Goal: Task Accomplishment & Management: Complete application form

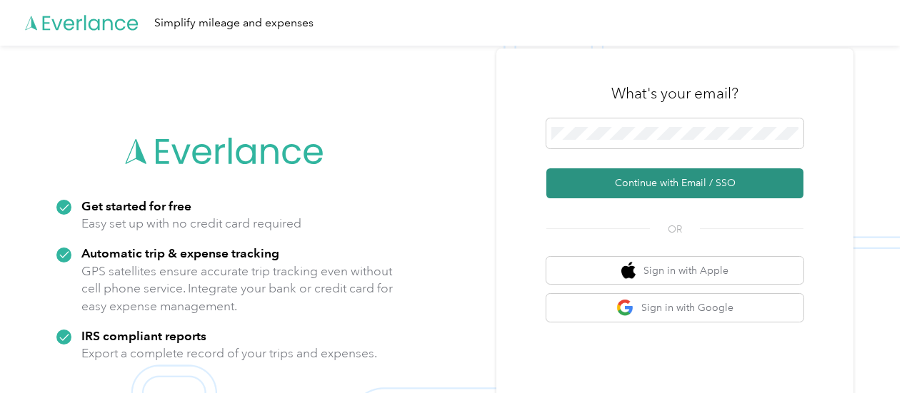
click at [746, 180] on button "Continue with Email / SSO" at bounding box center [674, 183] width 257 height 30
click at [713, 191] on button "Continue with Email / SSO" at bounding box center [674, 183] width 257 height 30
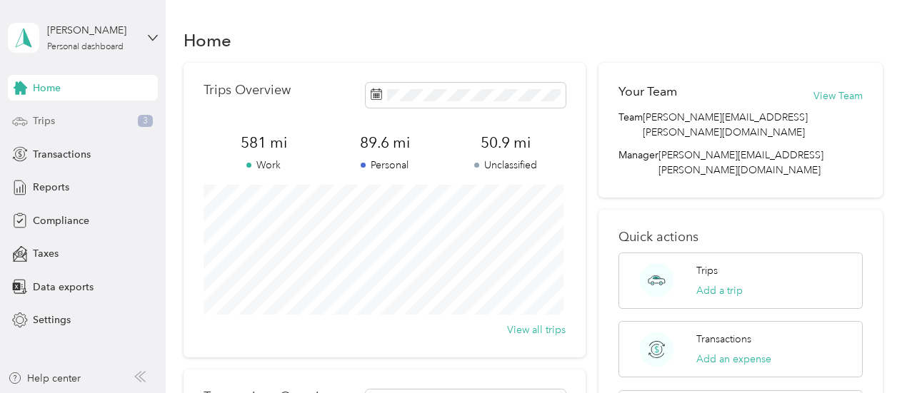
click at [43, 124] on span "Trips" at bounding box center [44, 121] width 22 height 15
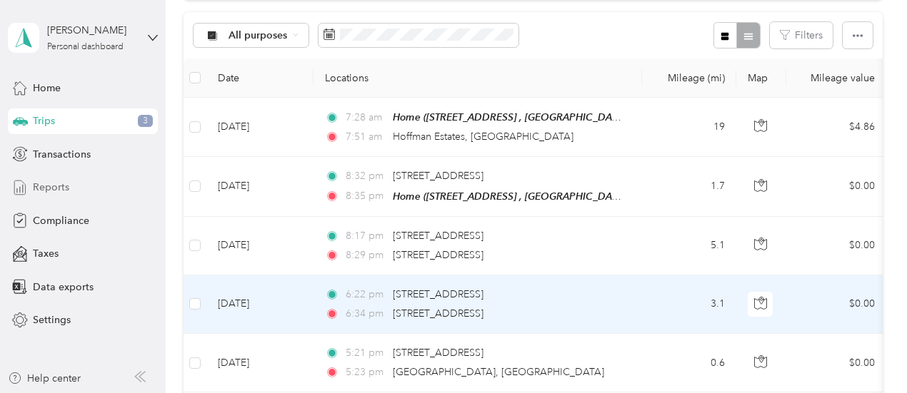
scroll to position [143, 0]
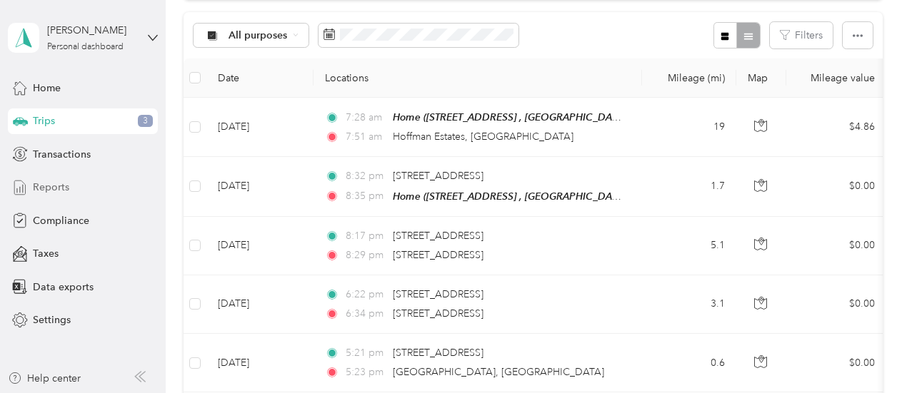
click at [33, 186] on span "Reports" at bounding box center [51, 187] width 36 height 15
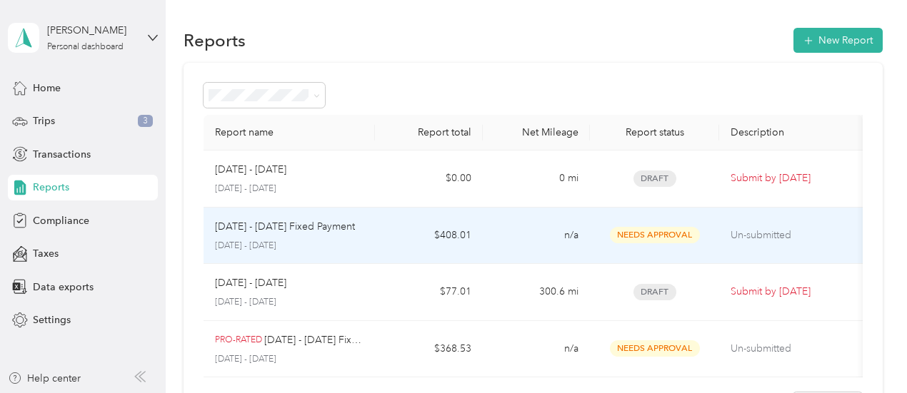
click at [664, 232] on span "Needs Approval" at bounding box center [655, 235] width 90 height 16
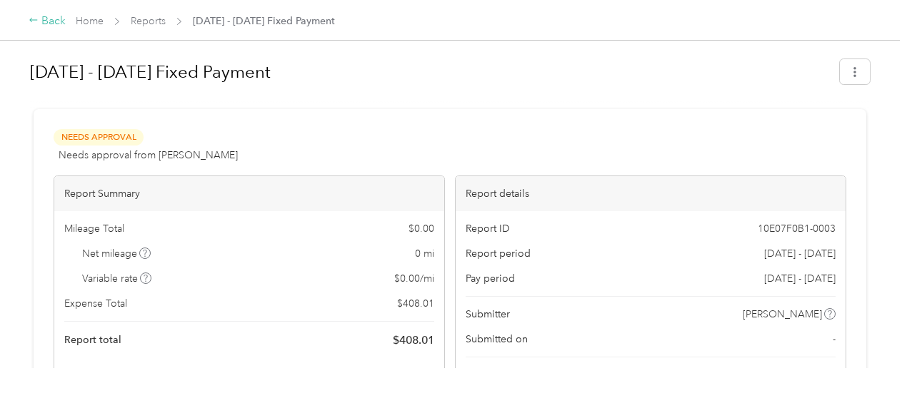
click at [35, 21] on icon at bounding box center [33, 20] width 8 height 4
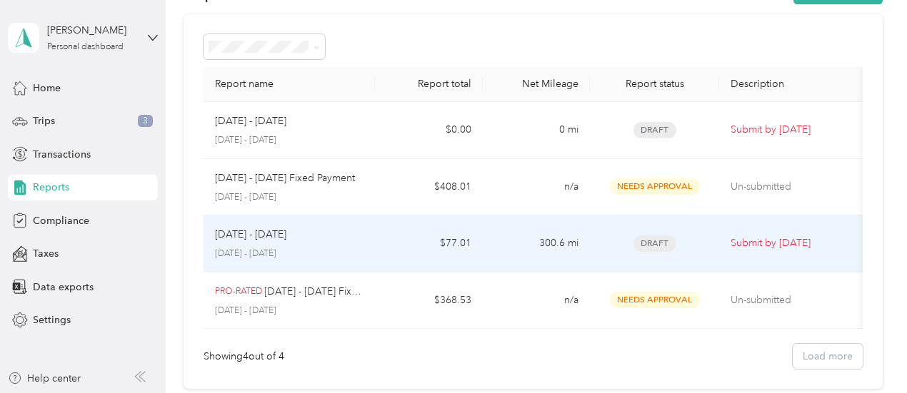
scroll to position [71, 0]
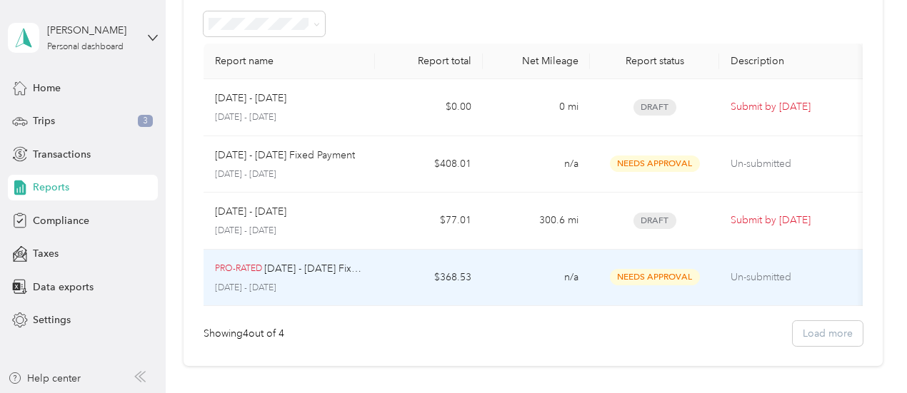
click at [638, 271] on span "Needs Approval" at bounding box center [655, 277] width 90 height 16
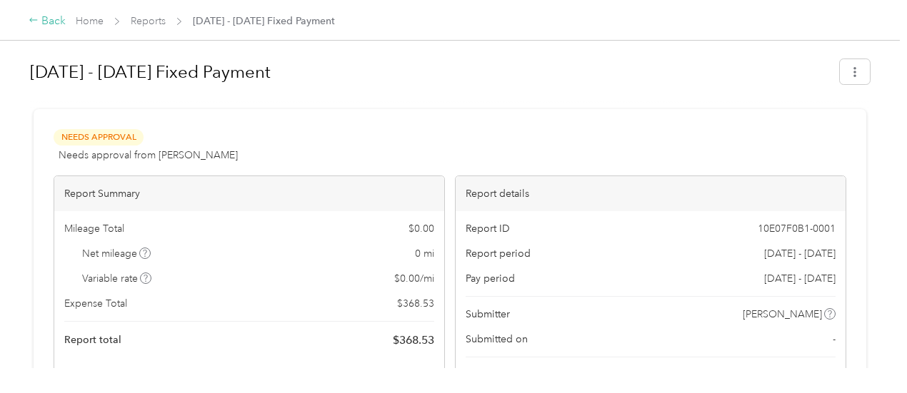
click at [36, 21] on icon at bounding box center [33, 20] width 8 height 4
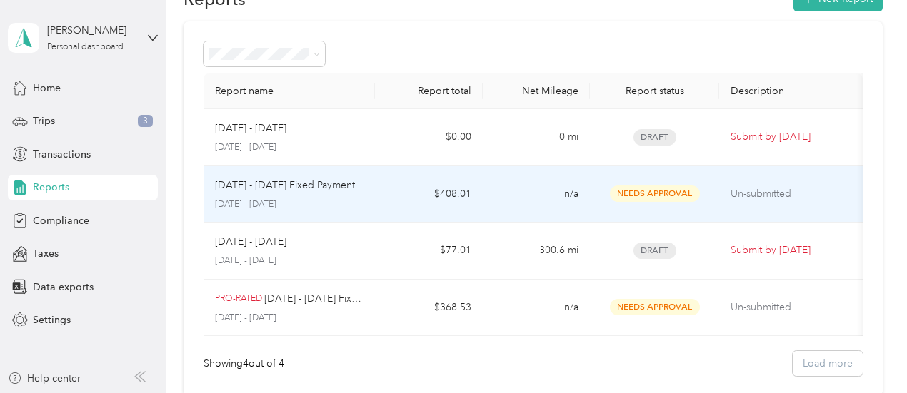
scroll to position [71, 0]
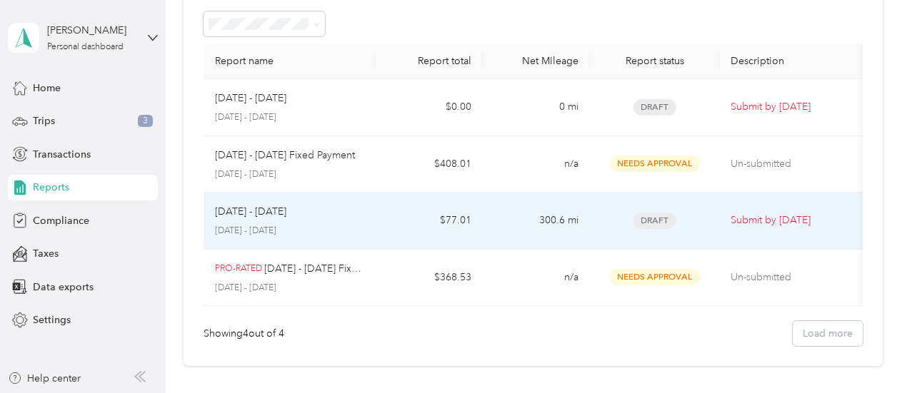
click at [487, 223] on td "300.6 mi" at bounding box center [536, 221] width 107 height 57
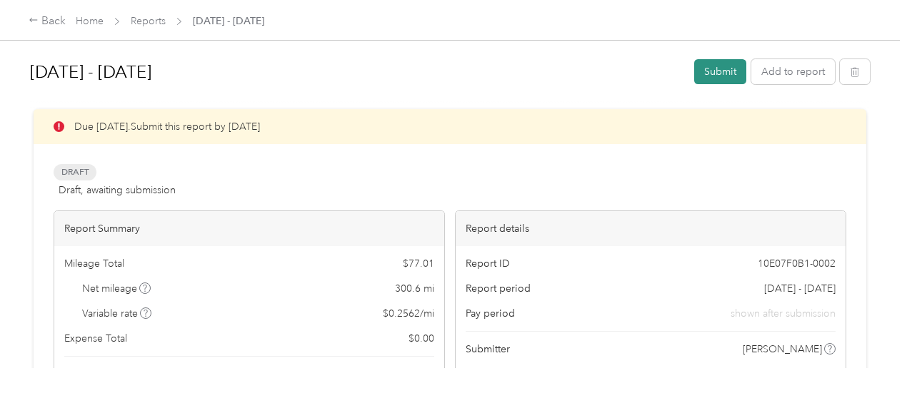
click at [712, 77] on button "Submit" at bounding box center [720, 71] width 52 height 25
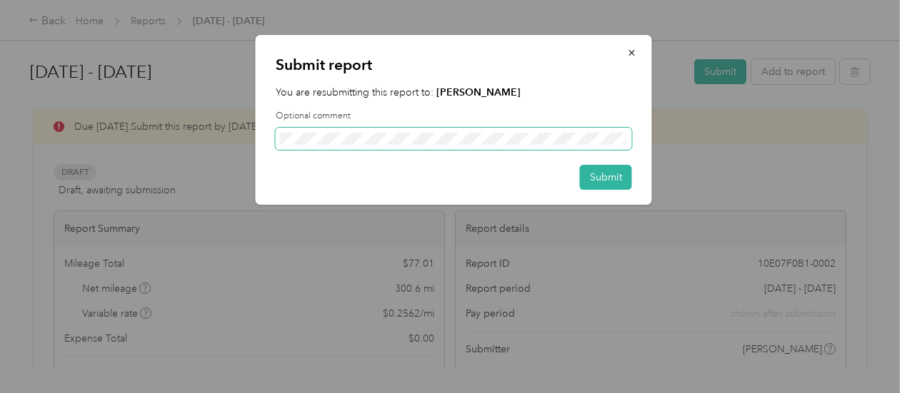
scroll to position [0, 262]
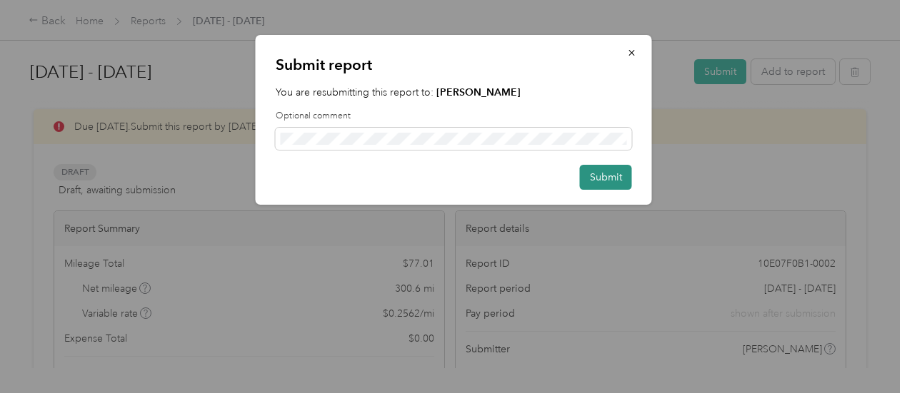
click at [602, 177] on button "Submit" at bounding box center [606, 177] width 52 height 25
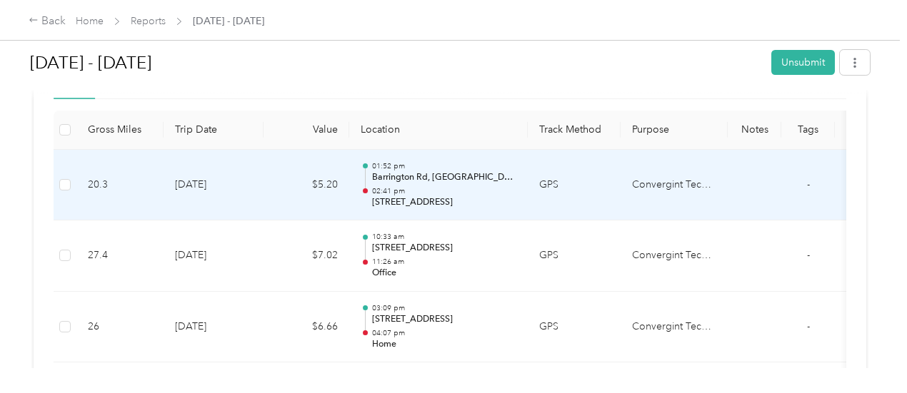
scroll to position [0, 0]
